Goal: Information Seeking & Learning: Understand process/instructions

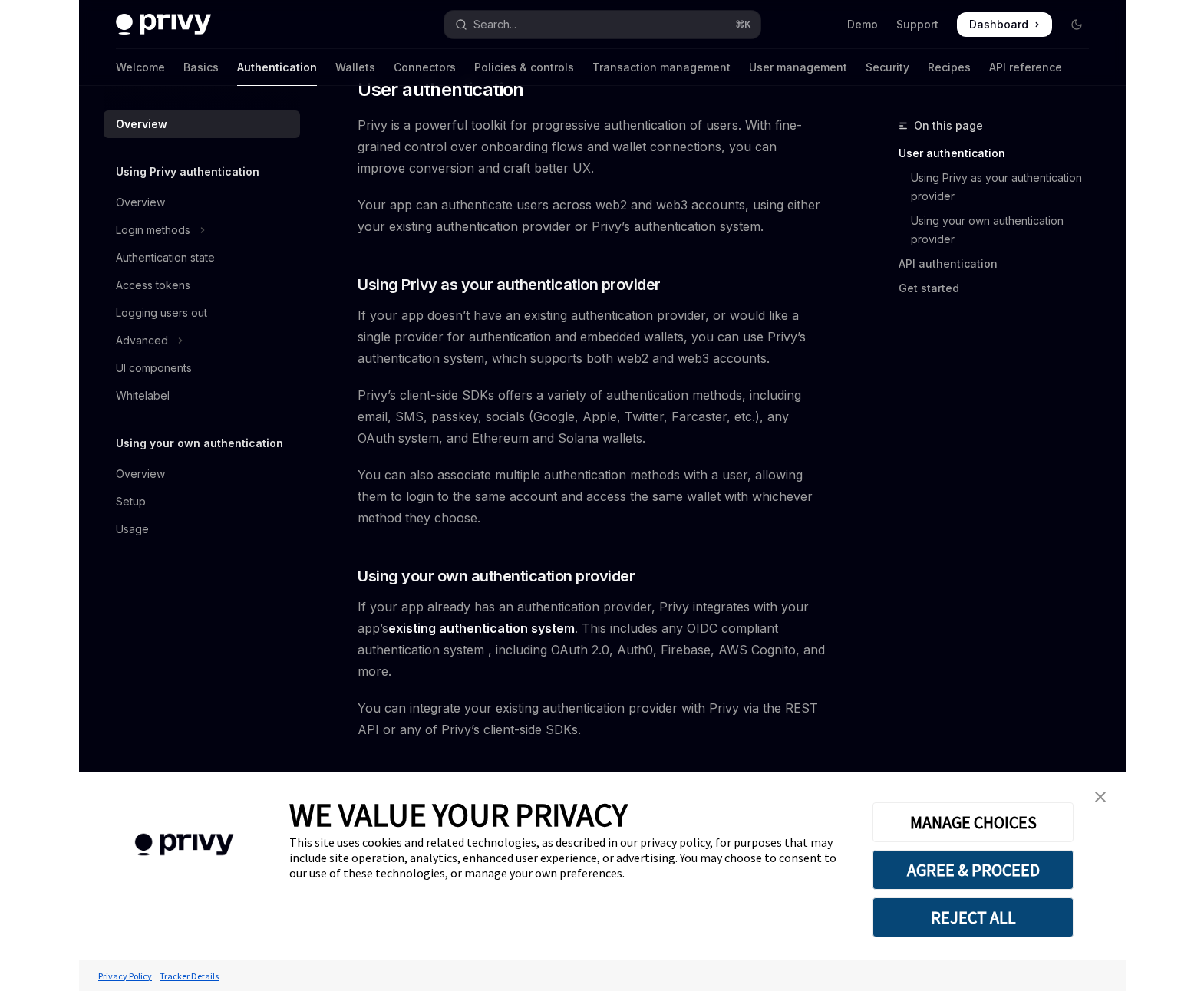
scroll to position [368, 0]
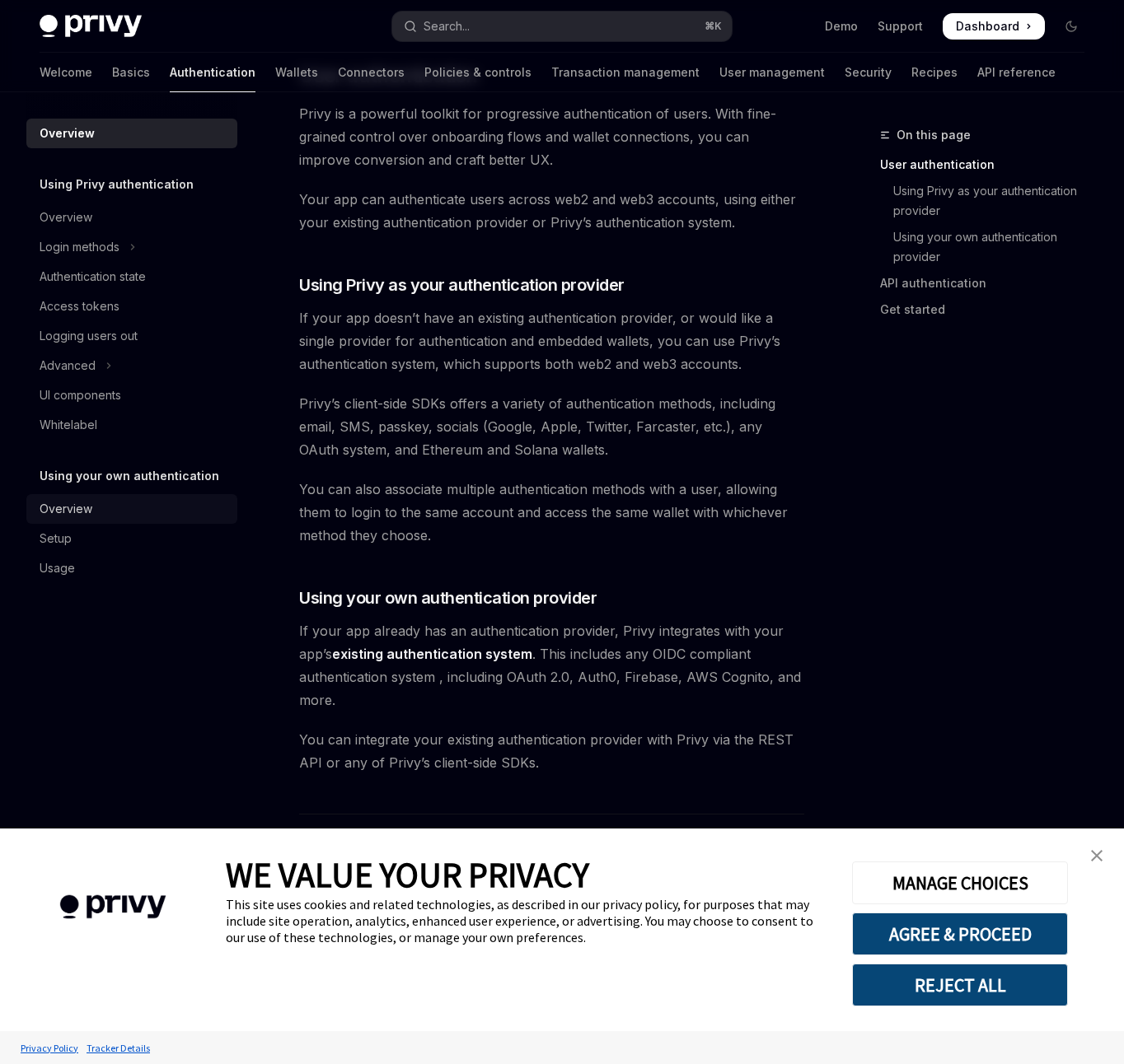
type textarea "*"
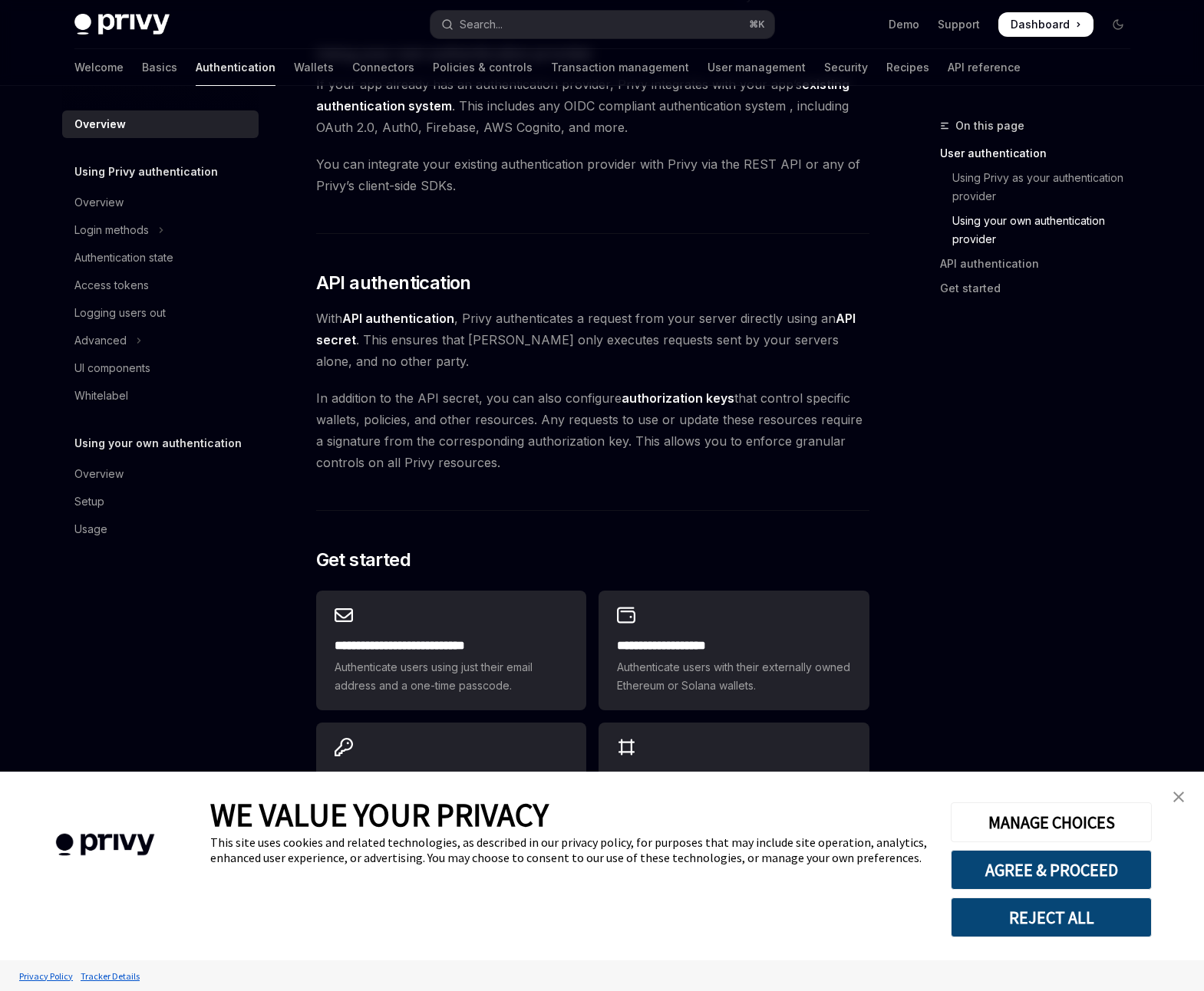
scroll to position [954, 0]
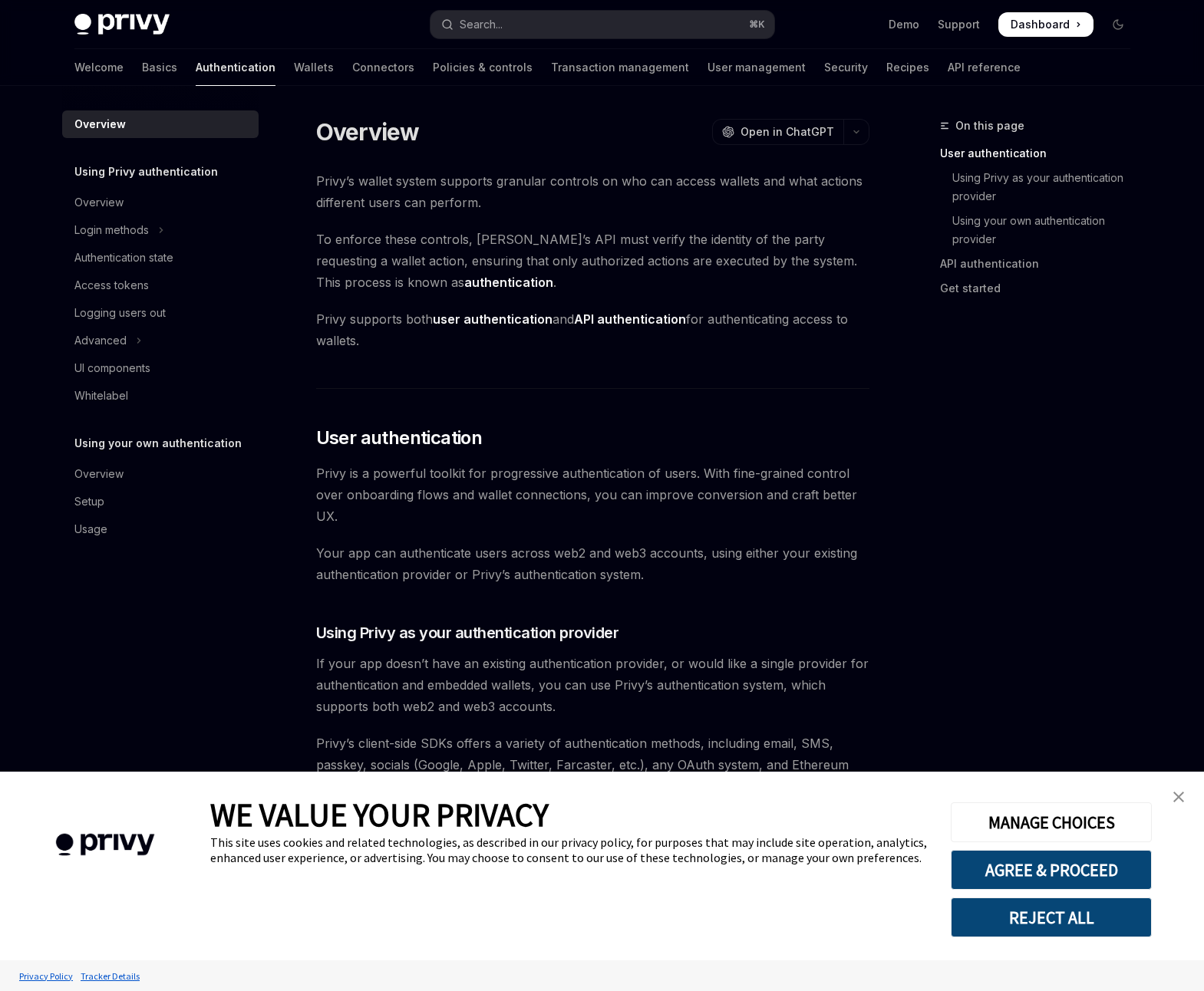
scroll to position [309, 0]
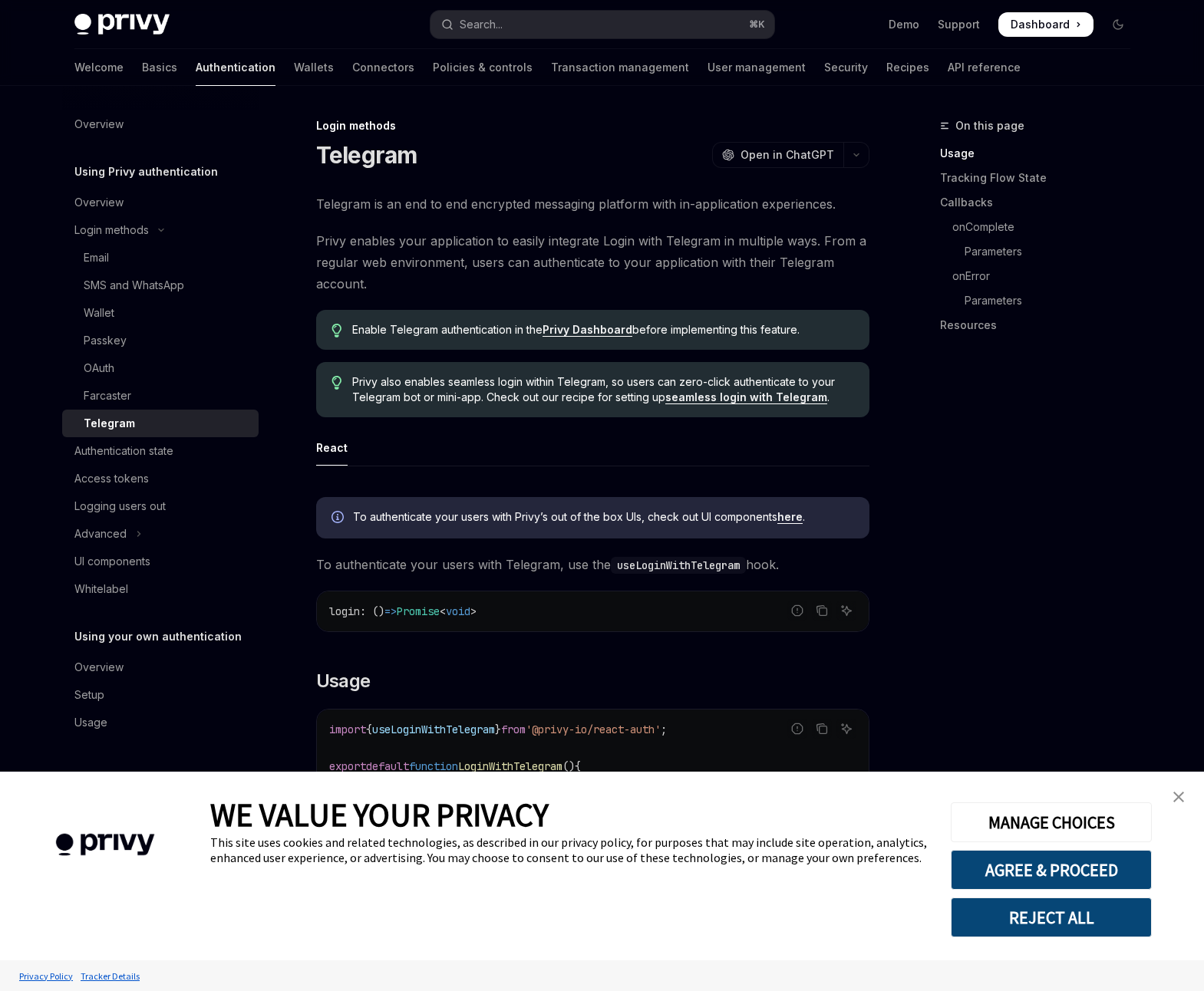
type textarea "*"
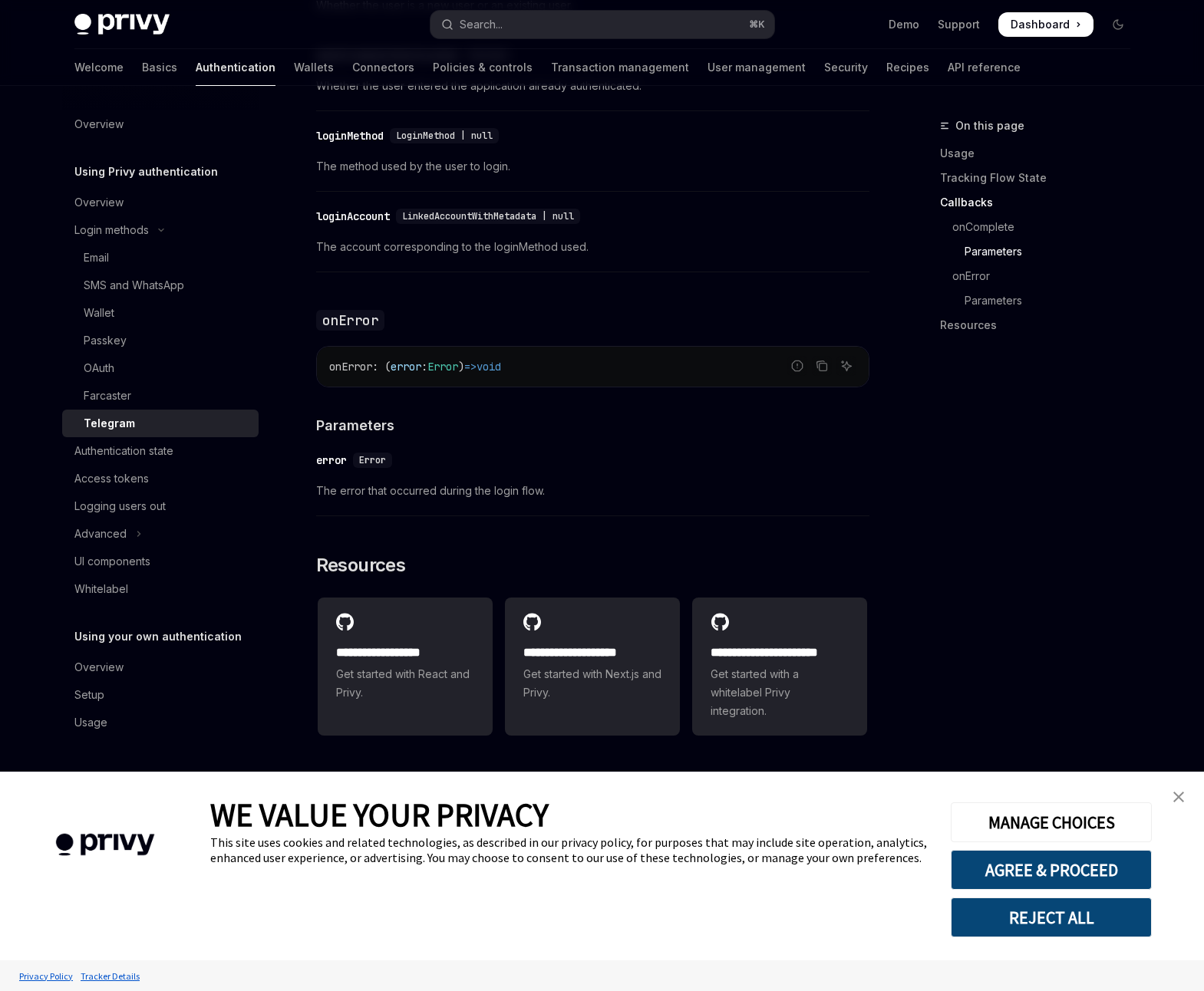
scroll to position [2077, 0]
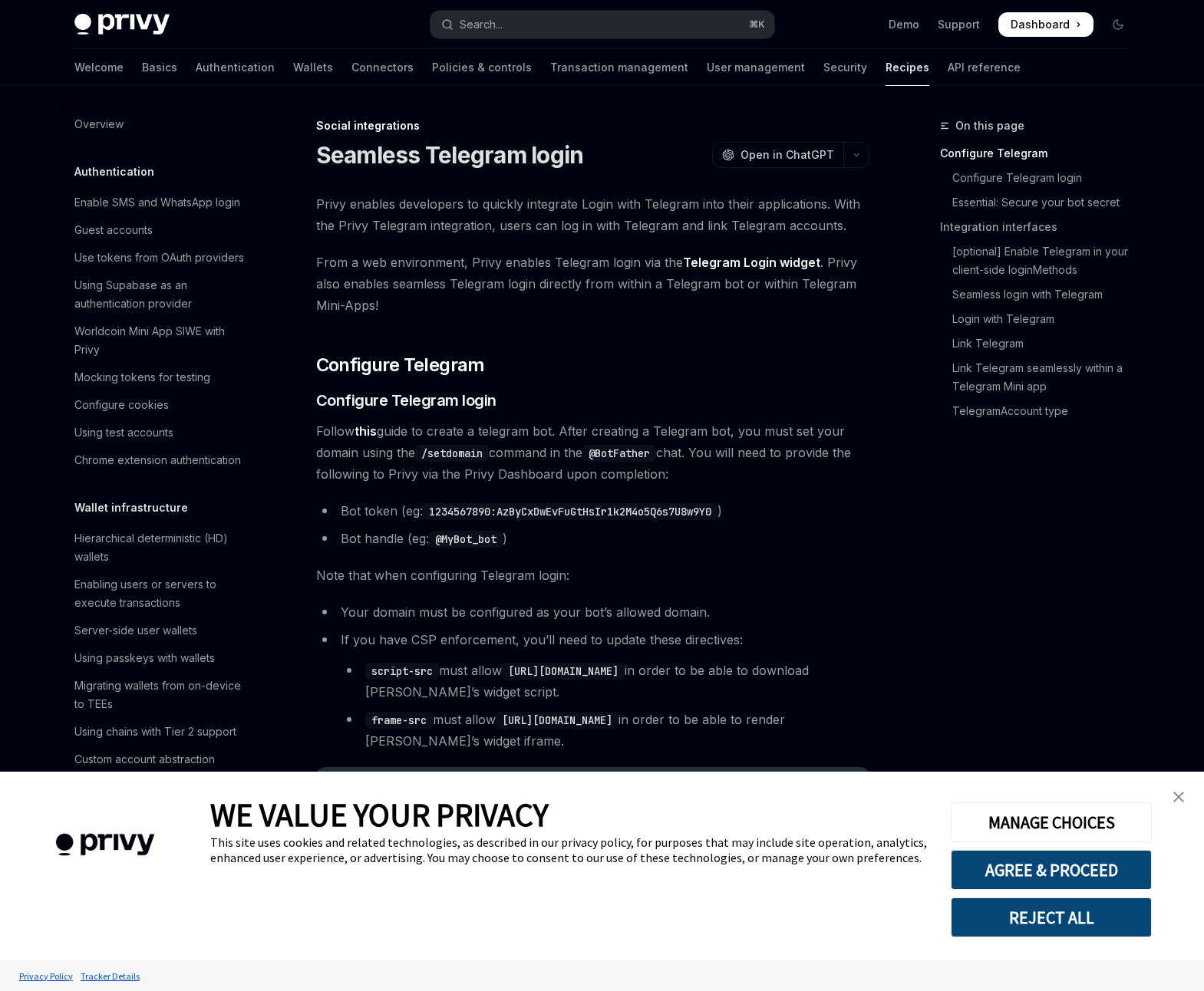
type textarea "*"
